Goal: Task Accomplishment & Management: Manage account settings

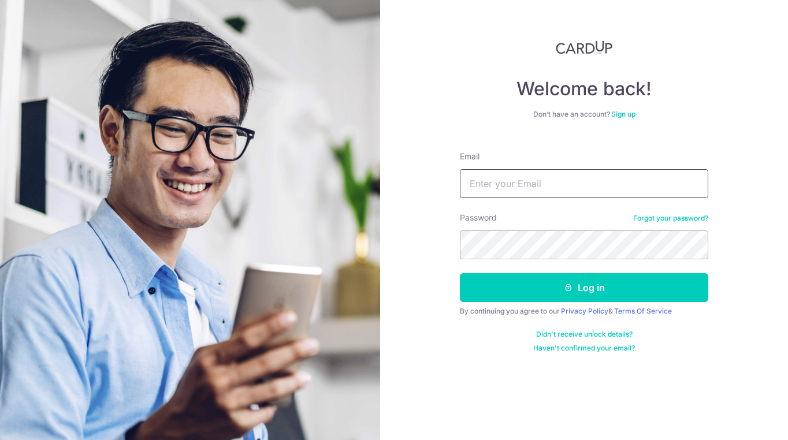
type input "[EMAIL_ADDRESS][DOMAIN_NAME]"
click at [584, 288] on button "Log in" at bounding box center [584, 287] width 248 height 29
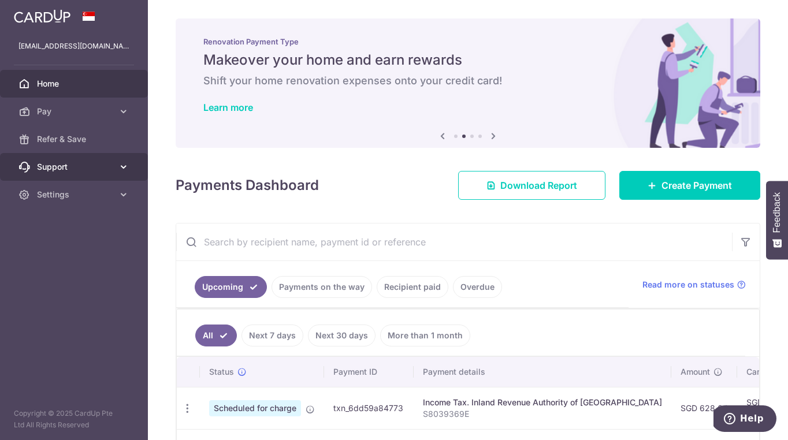
click at [125, 167] on icon at bounding box center [124, 167] width 12 height 12
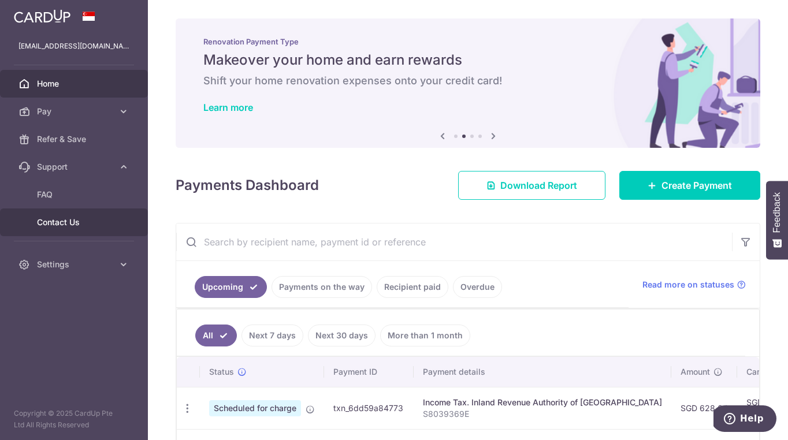
click at [72, 229] on link "Contact Us" at bounding box center [74, 223] width 148 height 28
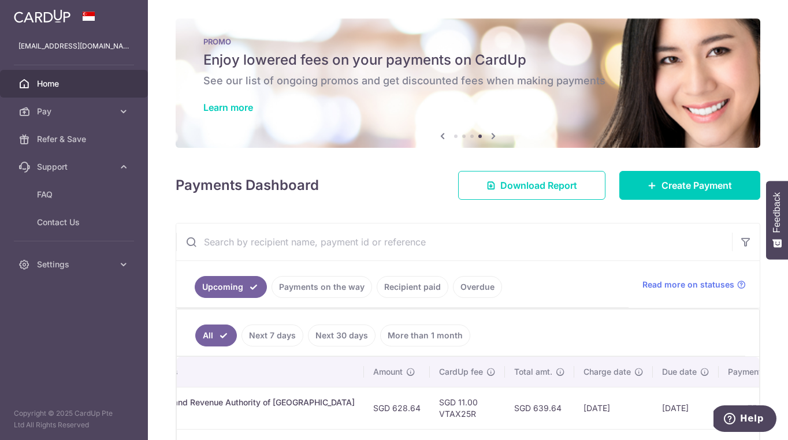
scroll to position [1, 0]
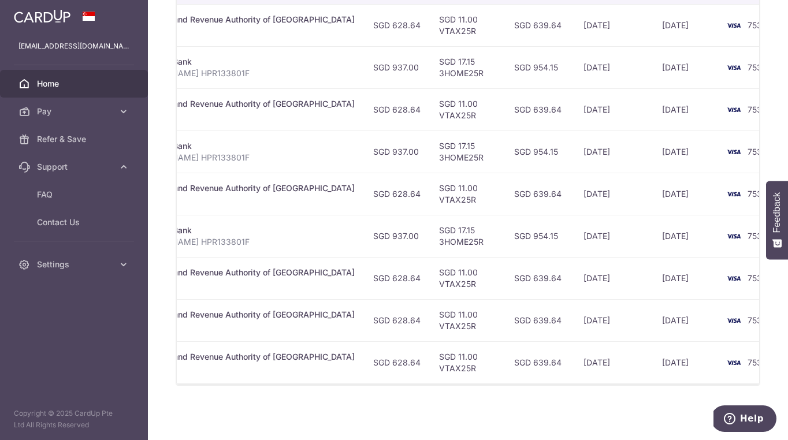
click at [287, 134] on td "Car Loan. DBS Bank Soh Ai Ling Christina HPR133801F" at bounding box center [235, 152] width 258 height 42
click at [118, 263] on icon at bounding box center [124, 265] width 12 height 12
click at [47, 299] on link "Account" at bounding box center [74, 292] width 148 height 28
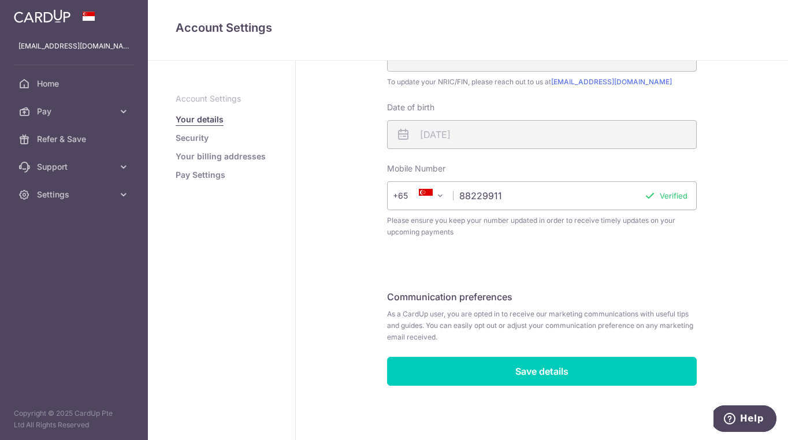
scroll to position [301, 0]
click at [202, 127] on ul "Account Settings Your details Security Your billing addresses Pay Settings" at bounding box center [222, 137] width 92 height 88
click at [199, 132] on link "Security" at bounding box center [192, 138] width 33 height 12
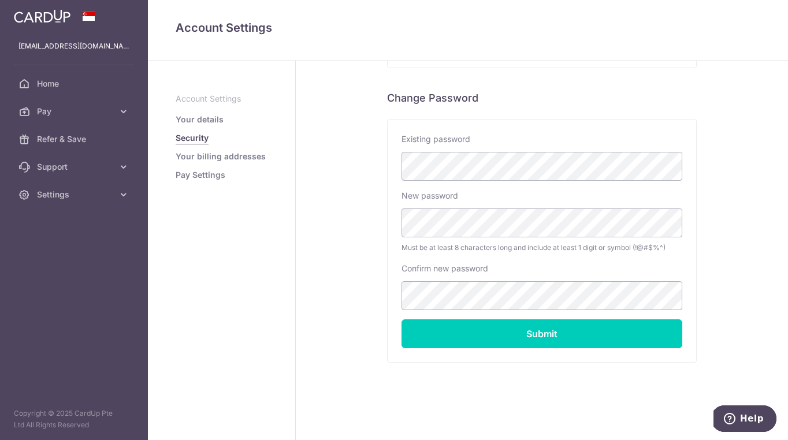
scroll to position [212, 0]
click at [248, 161] on link "Your billing addresses" at bounding box center [221, 157] width 90 height 12
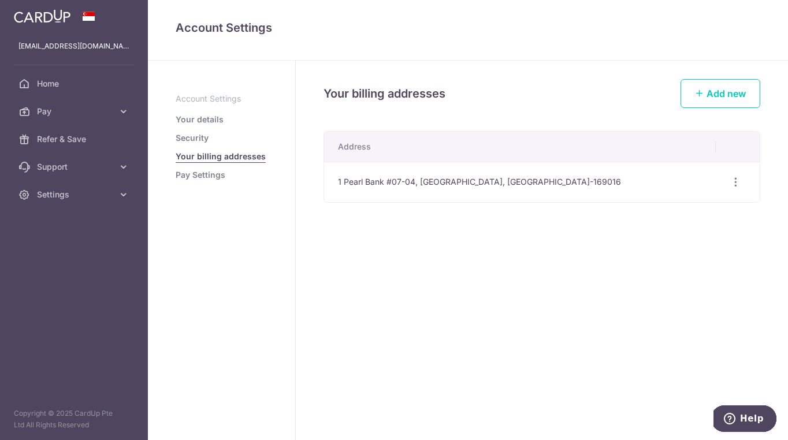
click at [211, 170] on link "Pay Settings" at bounding box center [201, 175] width 50 height 12
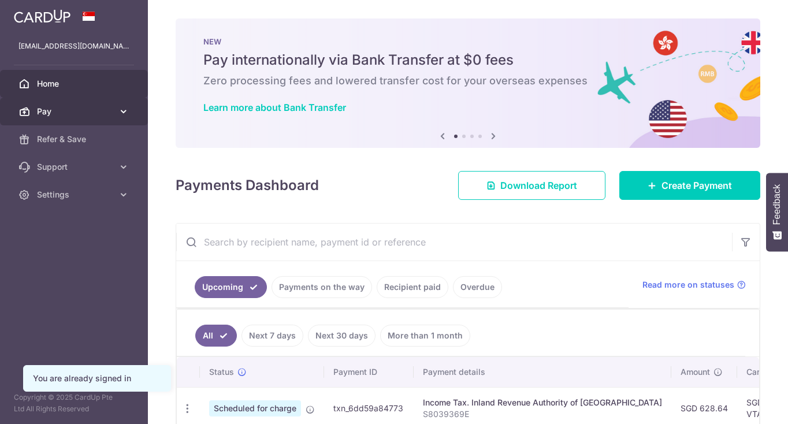
click at [124, 111] on icon at bounding box center [124, 112] width 12 height 12
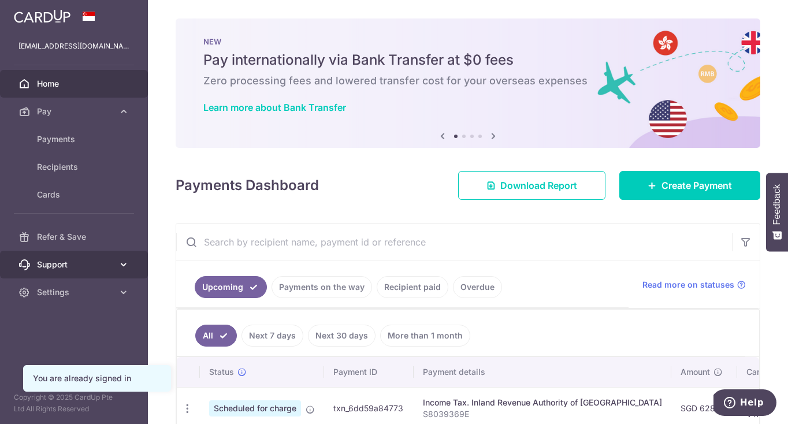
click at [121, 270] on icon at bounding box center [124, 265] width 12 height 12
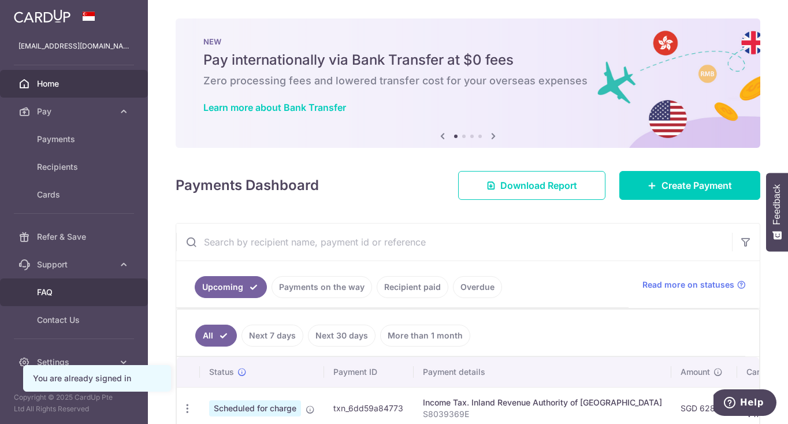
click at [47, 296] on span "FAQ" at bounding box center [75, 293] width 76 height 12
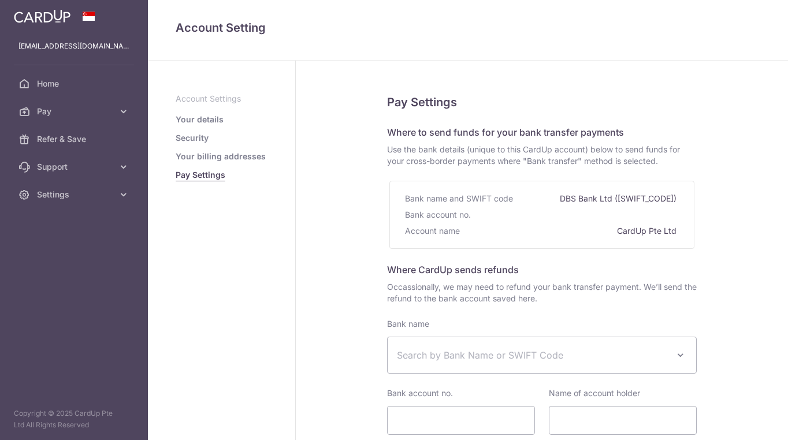
select select
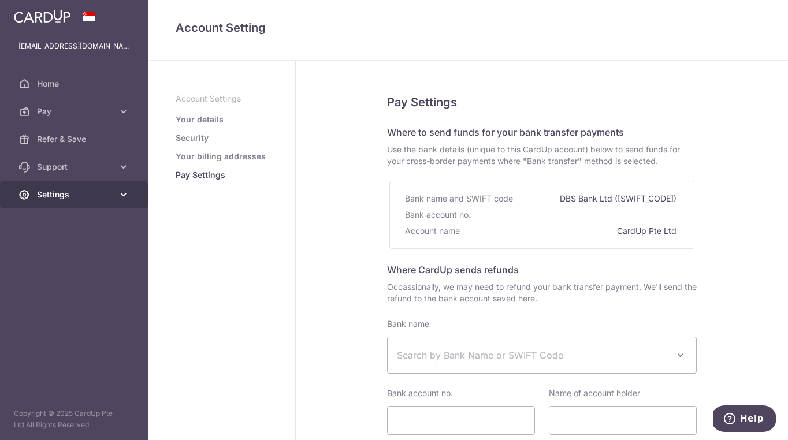
click at [122, 196] on icon at bounding box center [124, 195] width 12 height 12
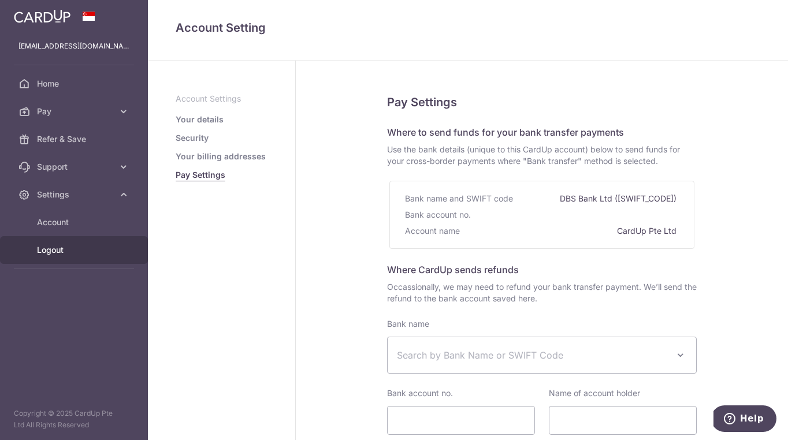
click at [50, 247] on span "Logout" at bounding box center [75, 250] width 76 height 12
